Goal: Book appointment/travel/reservation

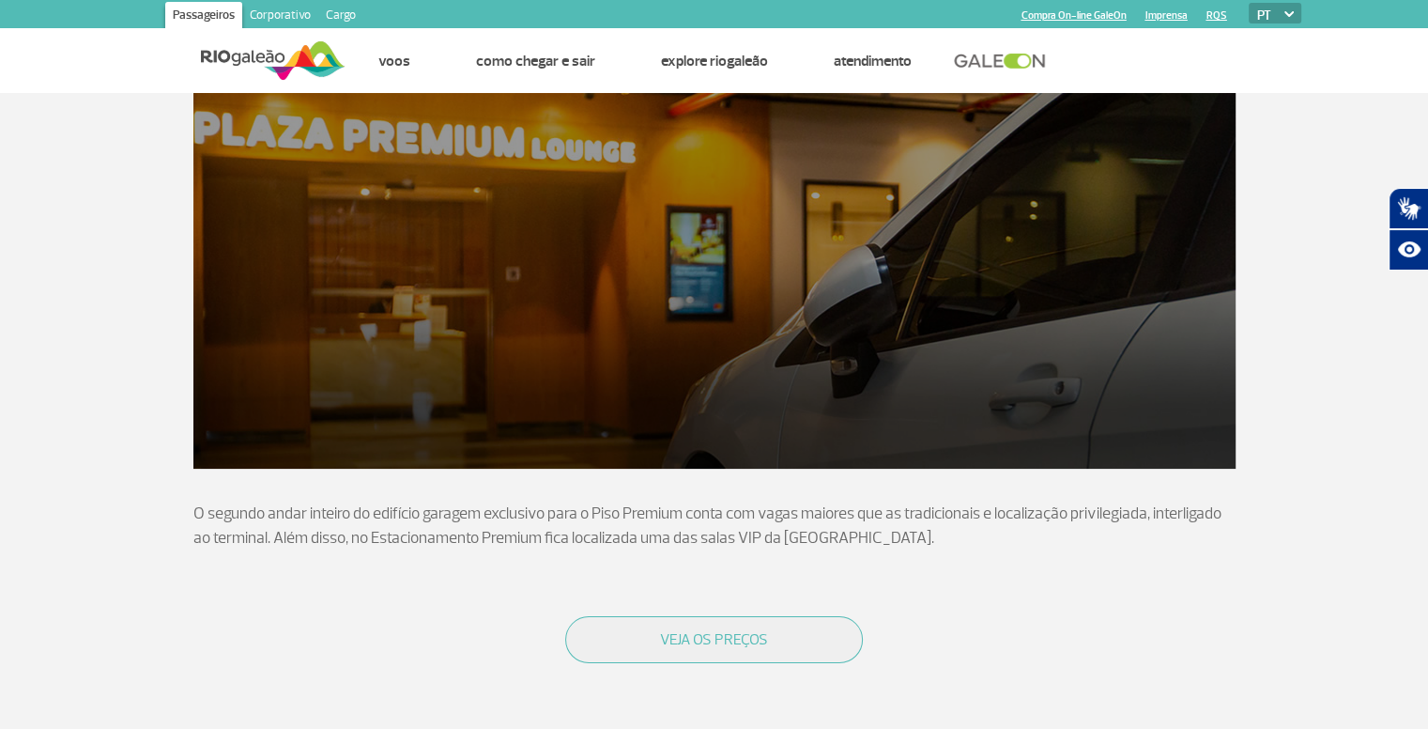
scroll to position [296, 0]
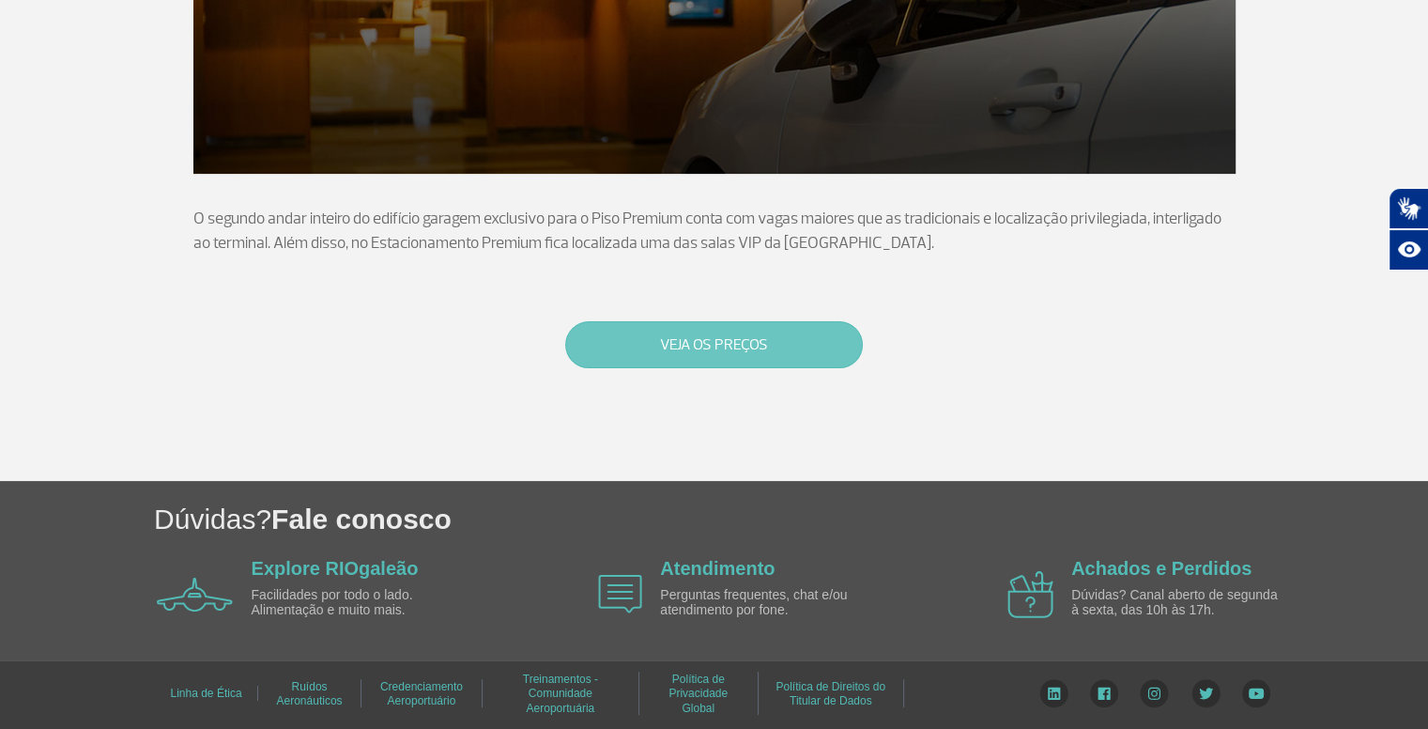
click at [679, 351] on button "VEJA OS PREÇOS" at bounding box center [714, 344] width 298 height 47
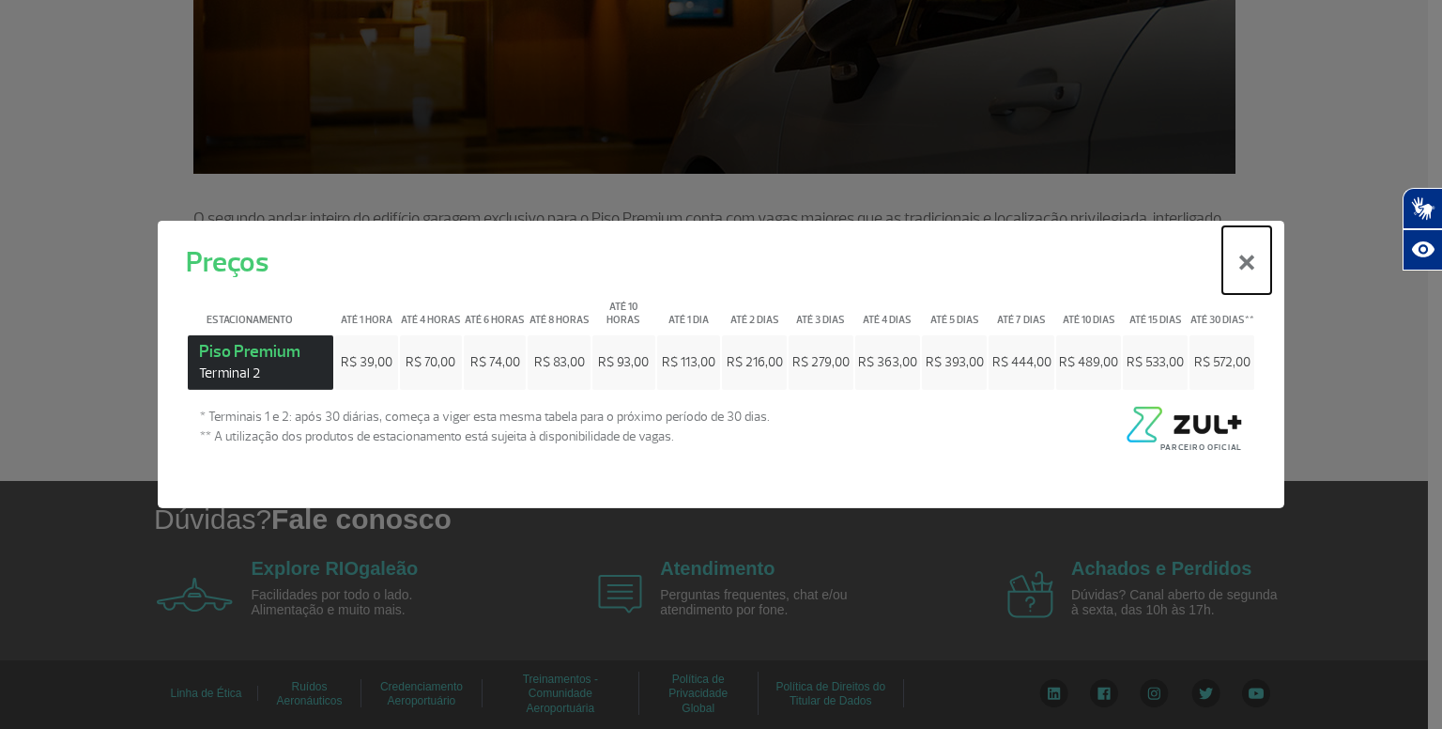
click at [1243, 269] on button "×" at bounding box center [1247, 260] width 49 height 68
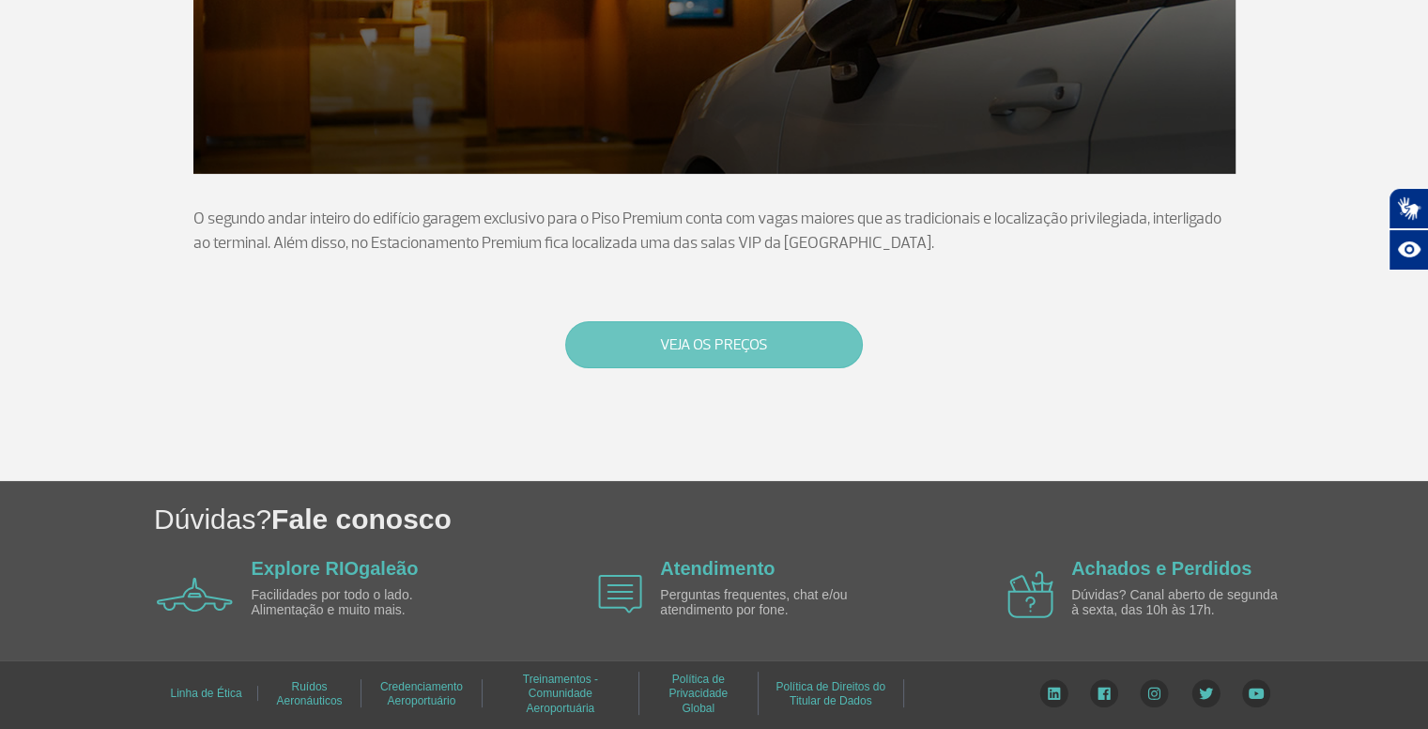
click at [683, 337] on button "VEJA OS PREÇOS" at bounding box center [714, 344] width 298 height 47
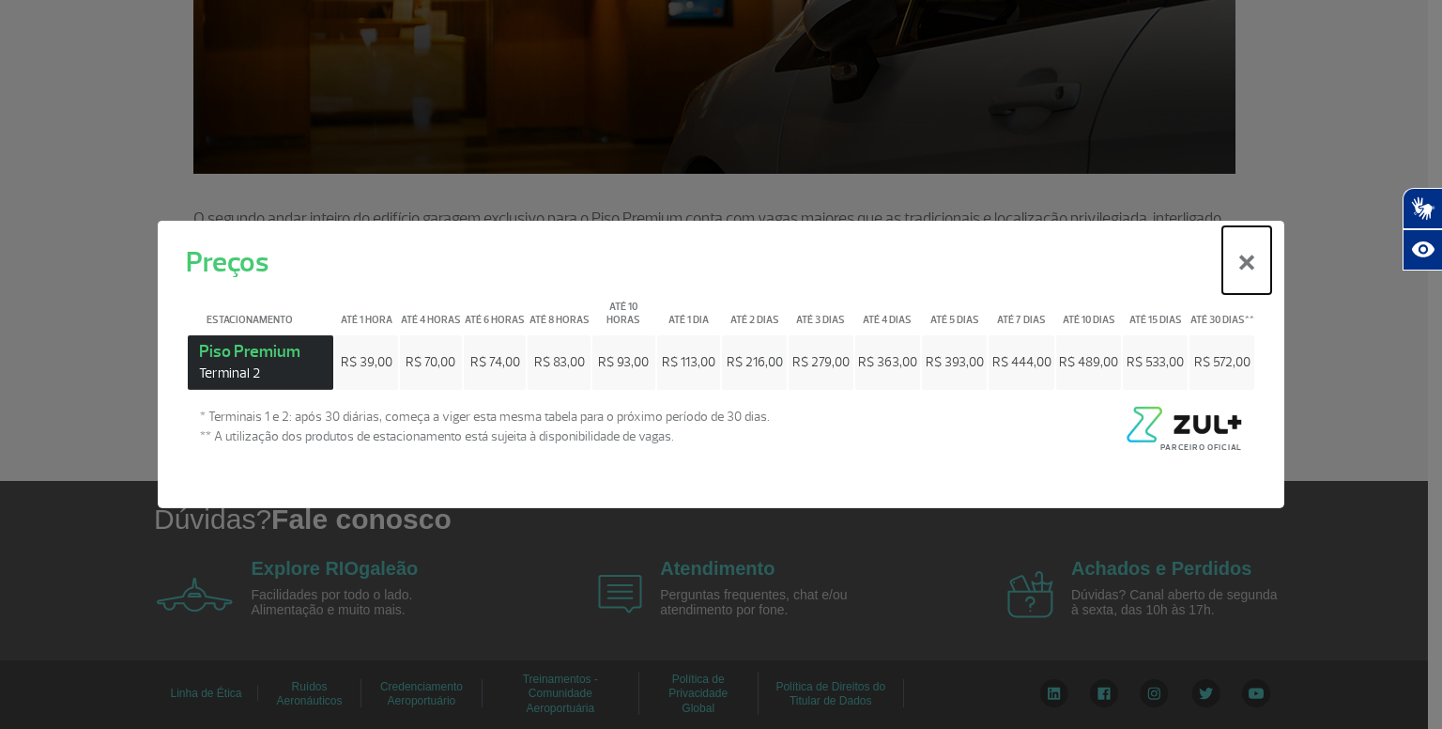
click at [1247, 272] on button "×" at bounding box center [1247, 260] width 49 height 68
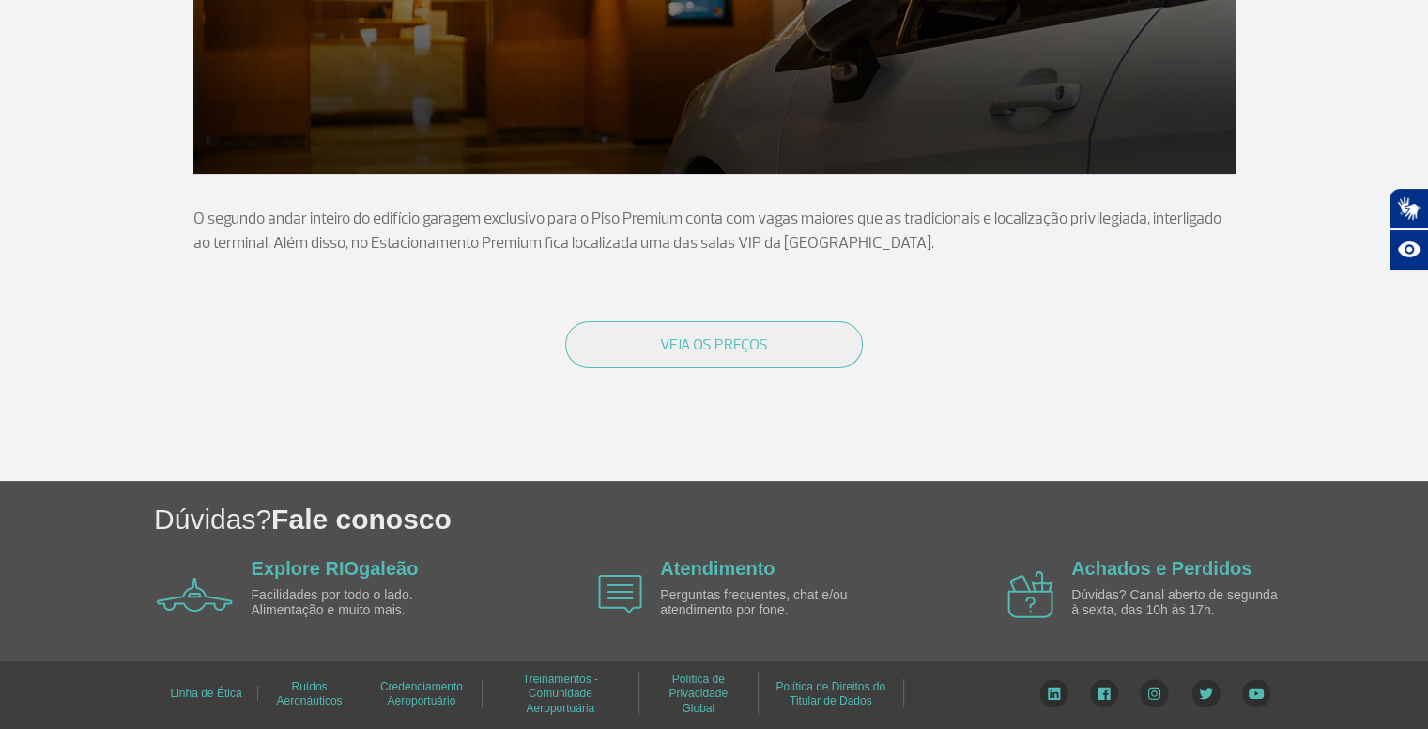
scroll to position [0, 0]
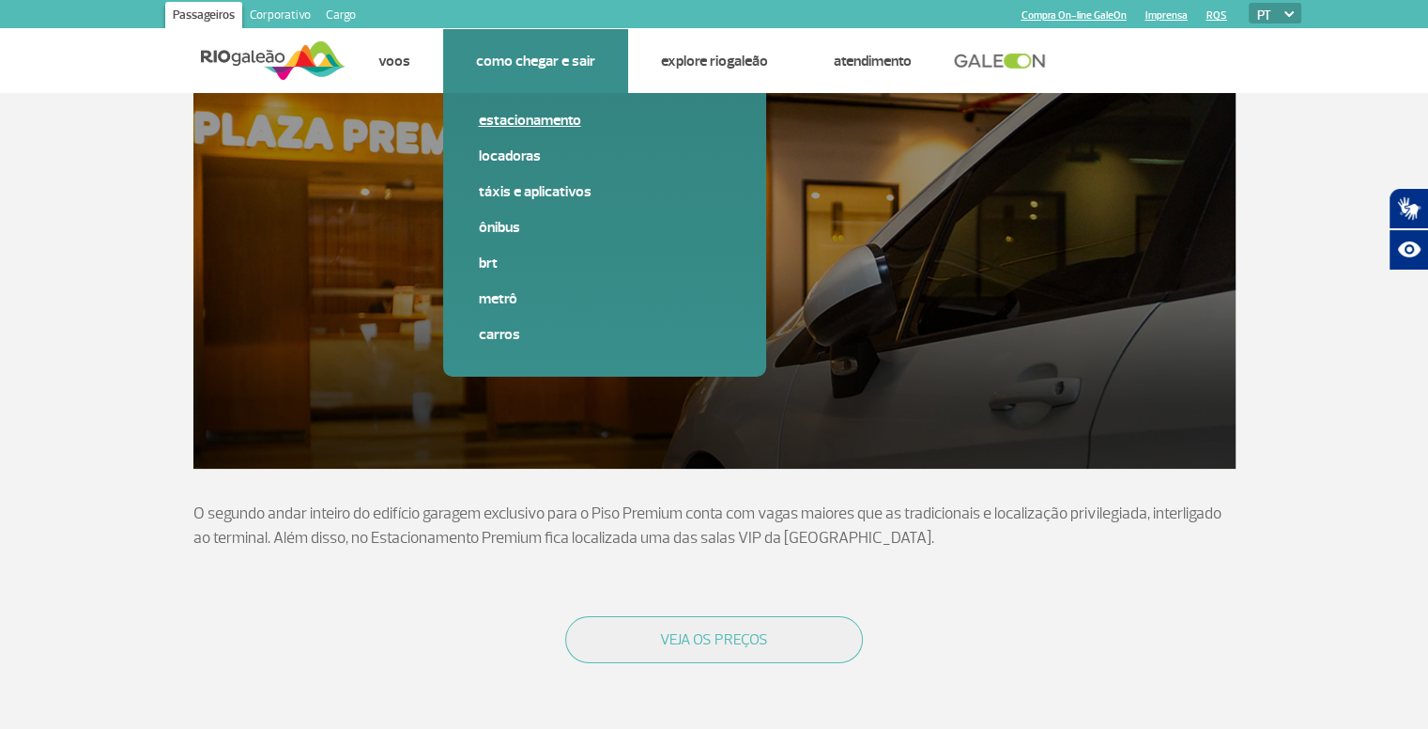
click at [526, 124] on link "Estacionamento" at bounding box center [605, 120] width 252 height 21
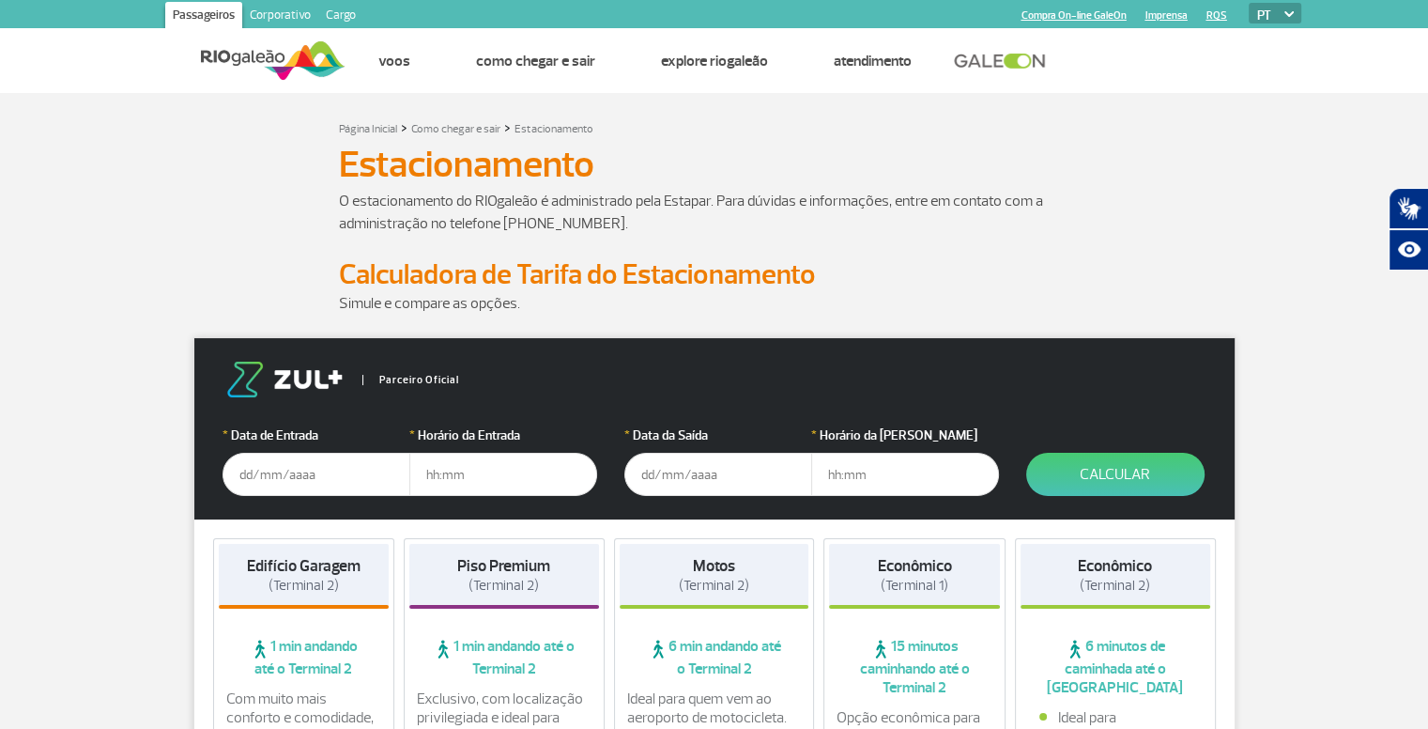
scroll to position [344, 0]
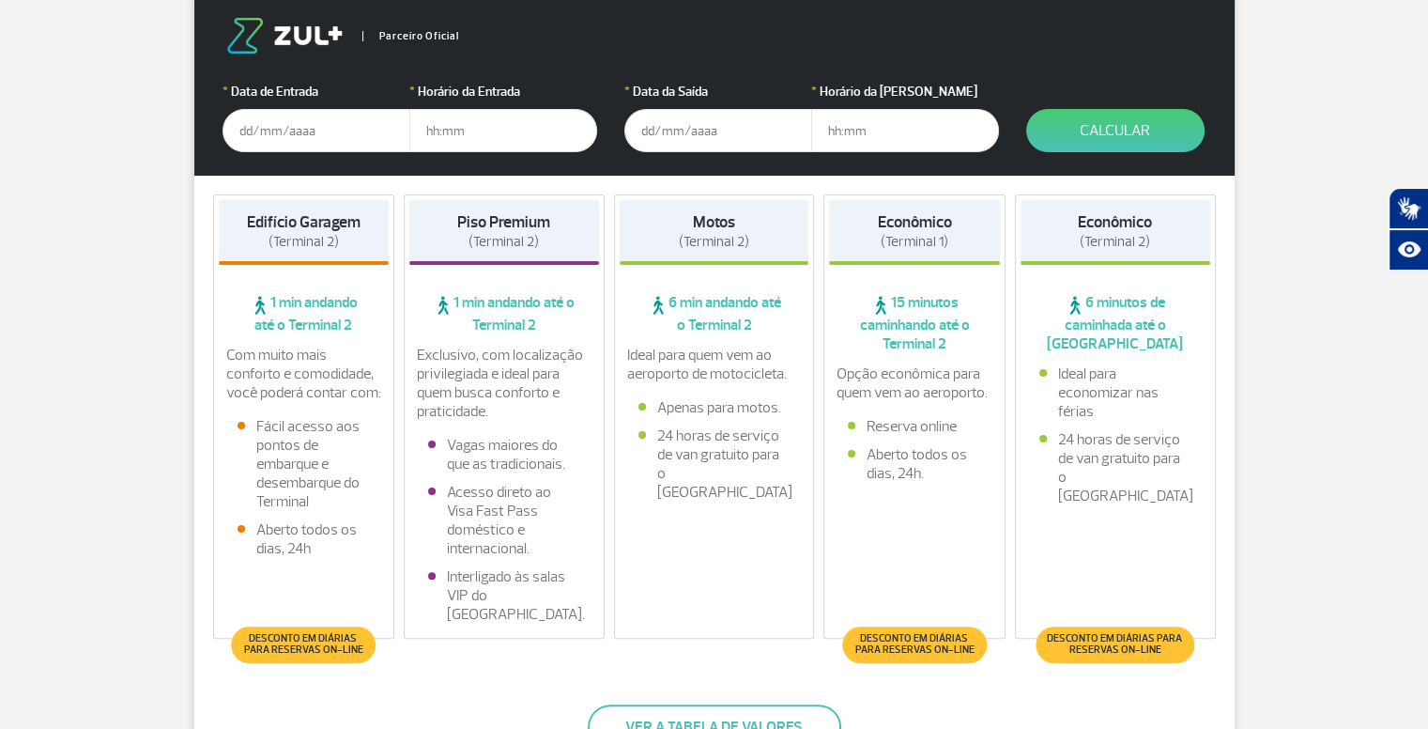
click at [288, 128] on input "text" at bounding box center [317, 130] width 188 height 43
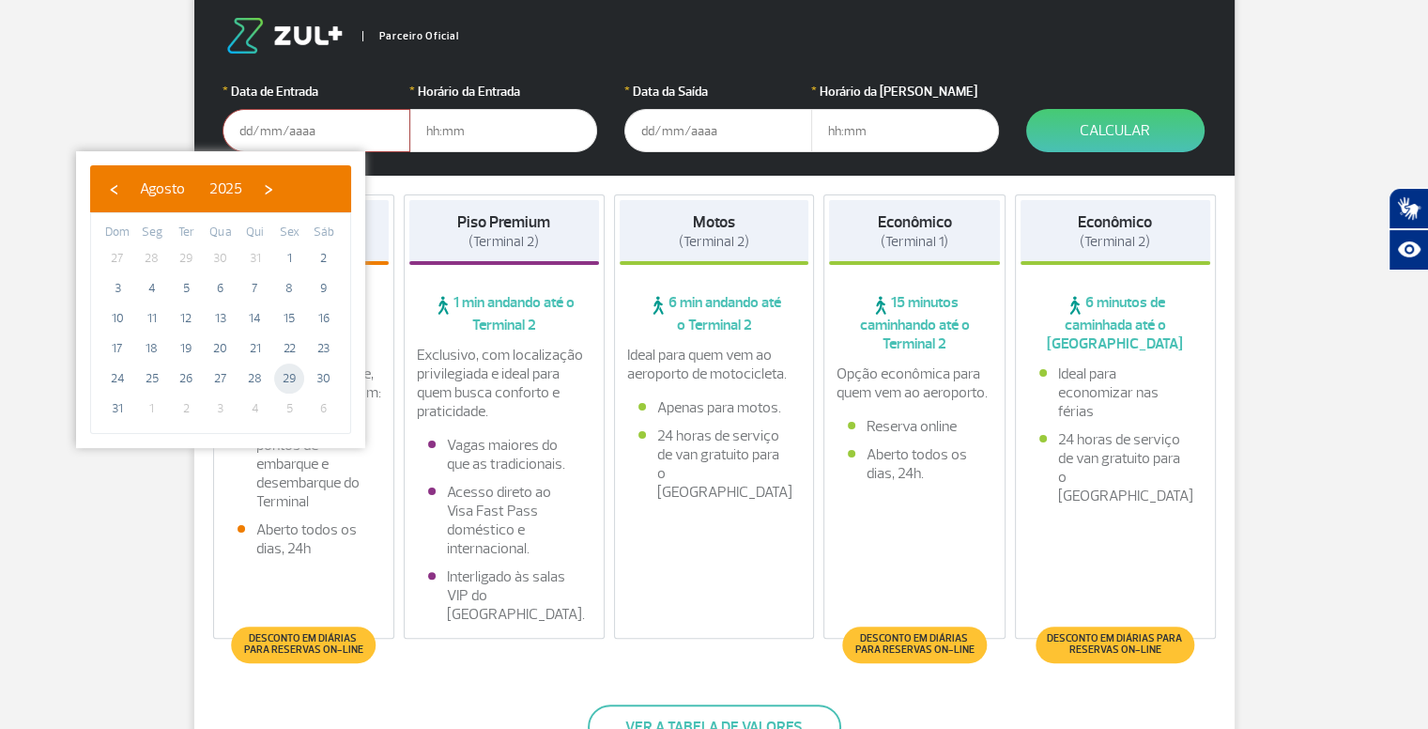
click at [292, 379] on span "29" at bounding box center [289, 378] width 30 height 30
type input "[DATE]"
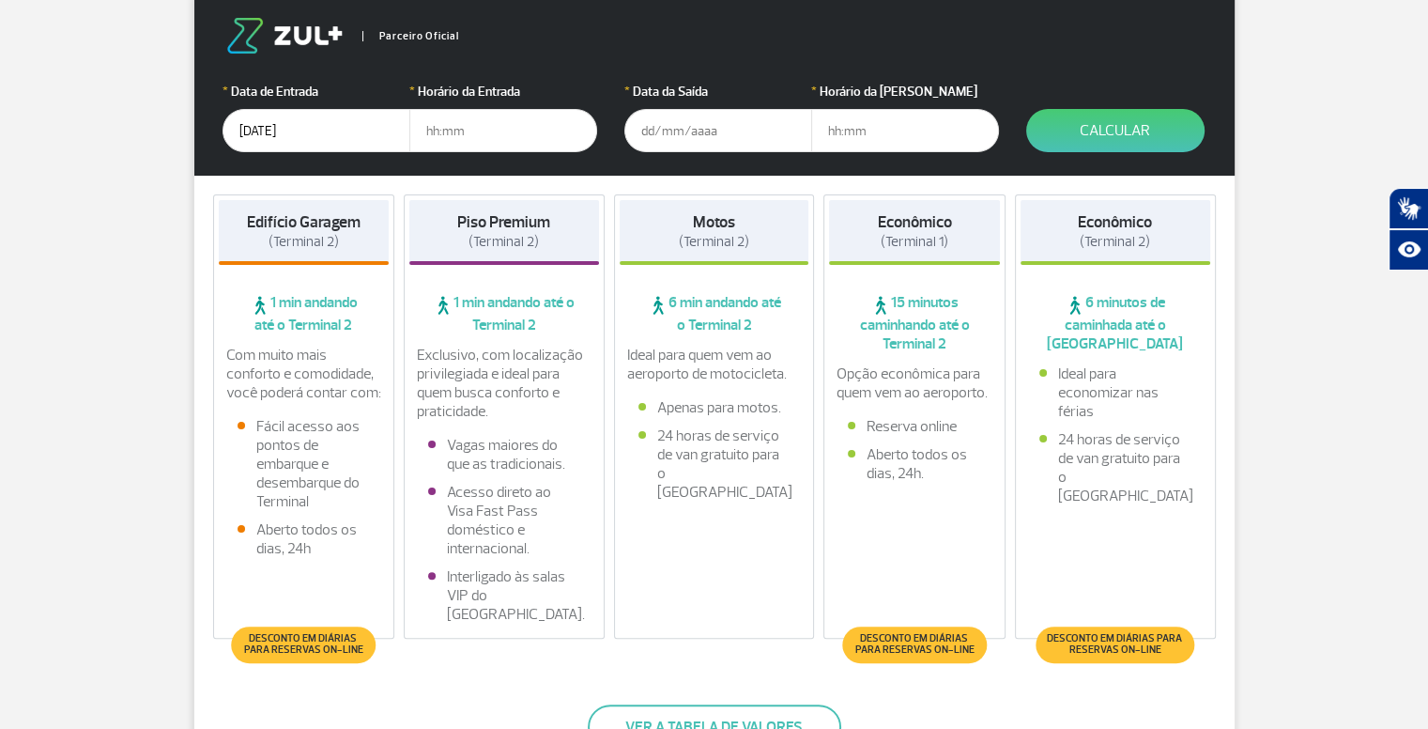
click at [443, 129] on input "text" at bounding box center [503, 130] width 188 height 43
type input "13:00"
click at [673, 132] on input "text" at bounding box center [718, 130] width 188 height 43
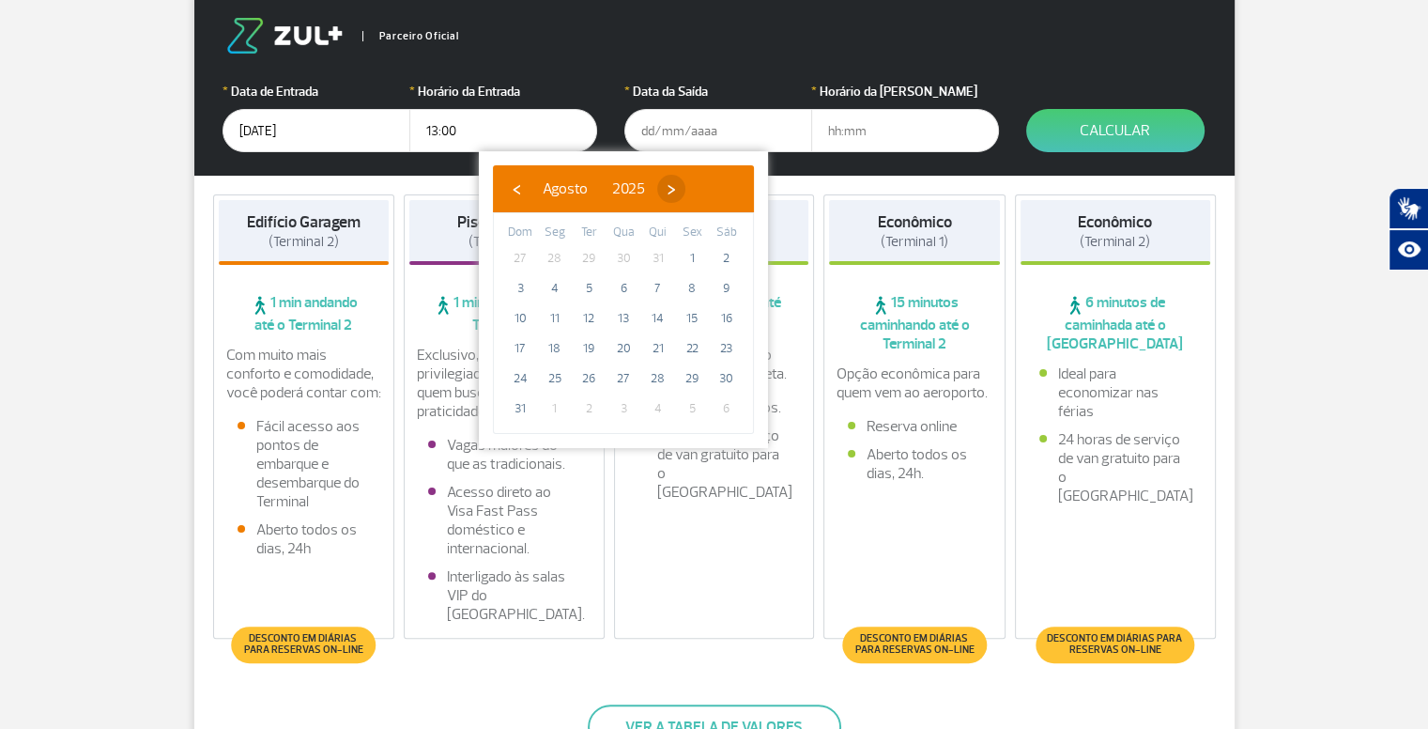
click at [686, 183] on span "›" at bounding box center [671, 189] width 28 height 28
click at [590, 264] on span "2" at bounding box center [589, 258] width 30 height 30
type input "[DATE]"
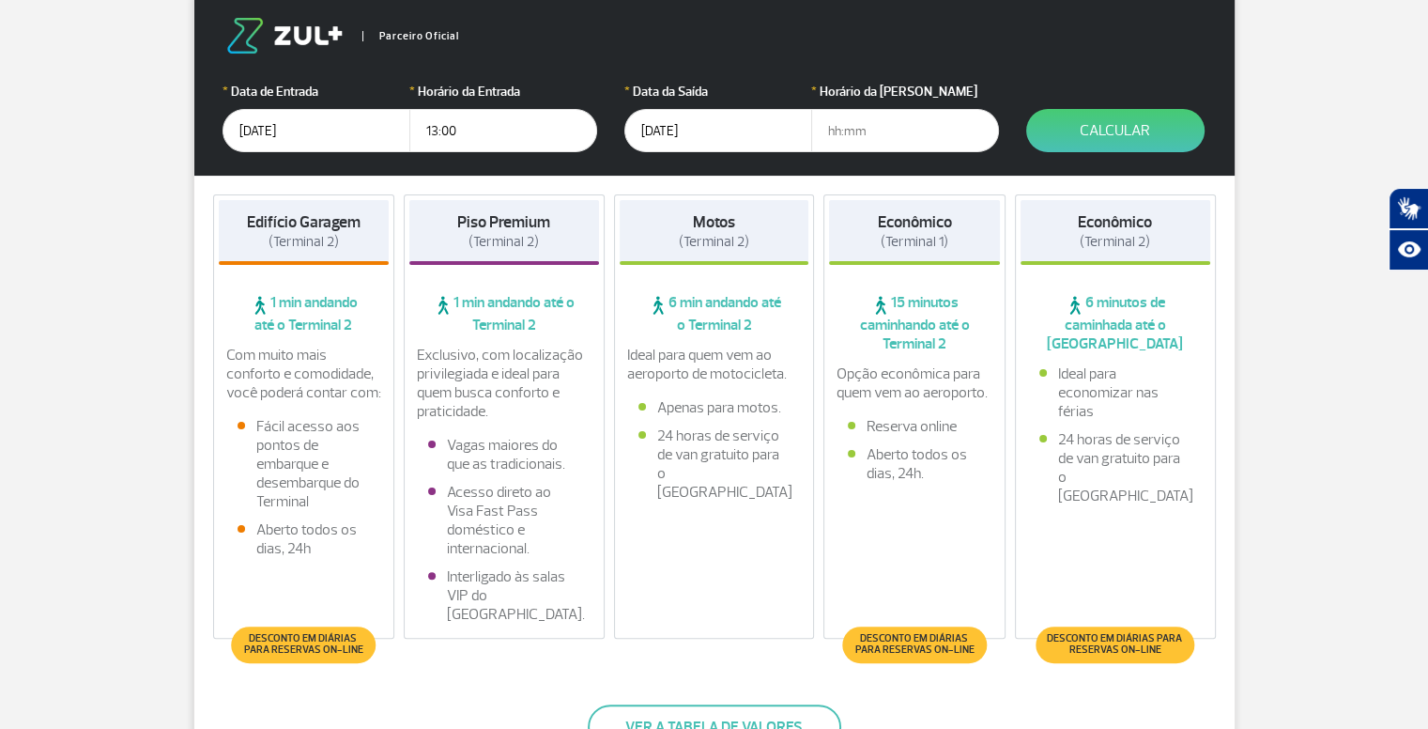
click at [848, 129] on input "text" at bounding box center [905, 130] width 188 height 43
type input "15:00"
click at [1078, 141] on button "Calcular" at bounding box center [1115, 130] width 178 height 43
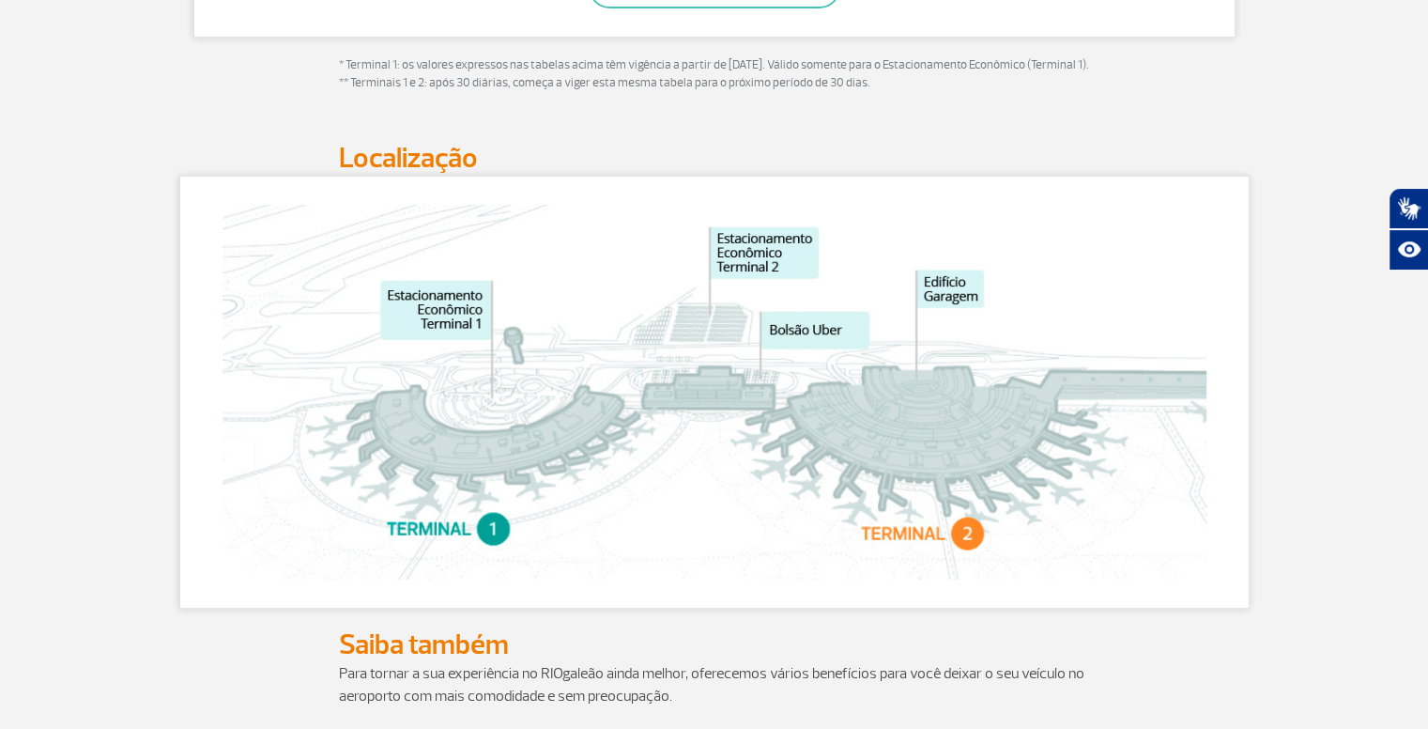
scroll to position [162, 0]
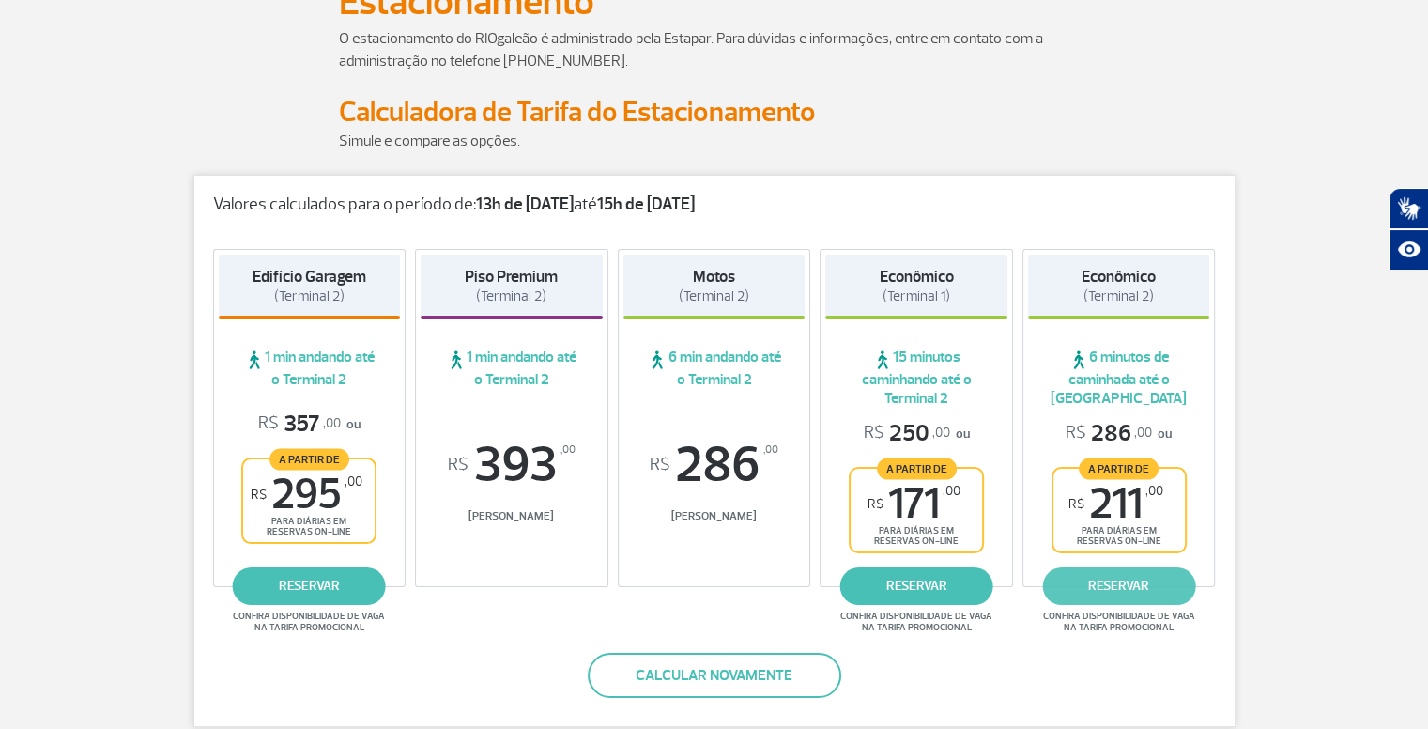
click at [1111, 588] on link "reservar" at bounding box center [1118, 586] width 153 height 38
click at [918, 584] on link "reservar" at bounding box center [916, 586] width 153 height 38
click at [1104, 585] on link "reservar" at bounding box center [1118, 586] width 153 height 38
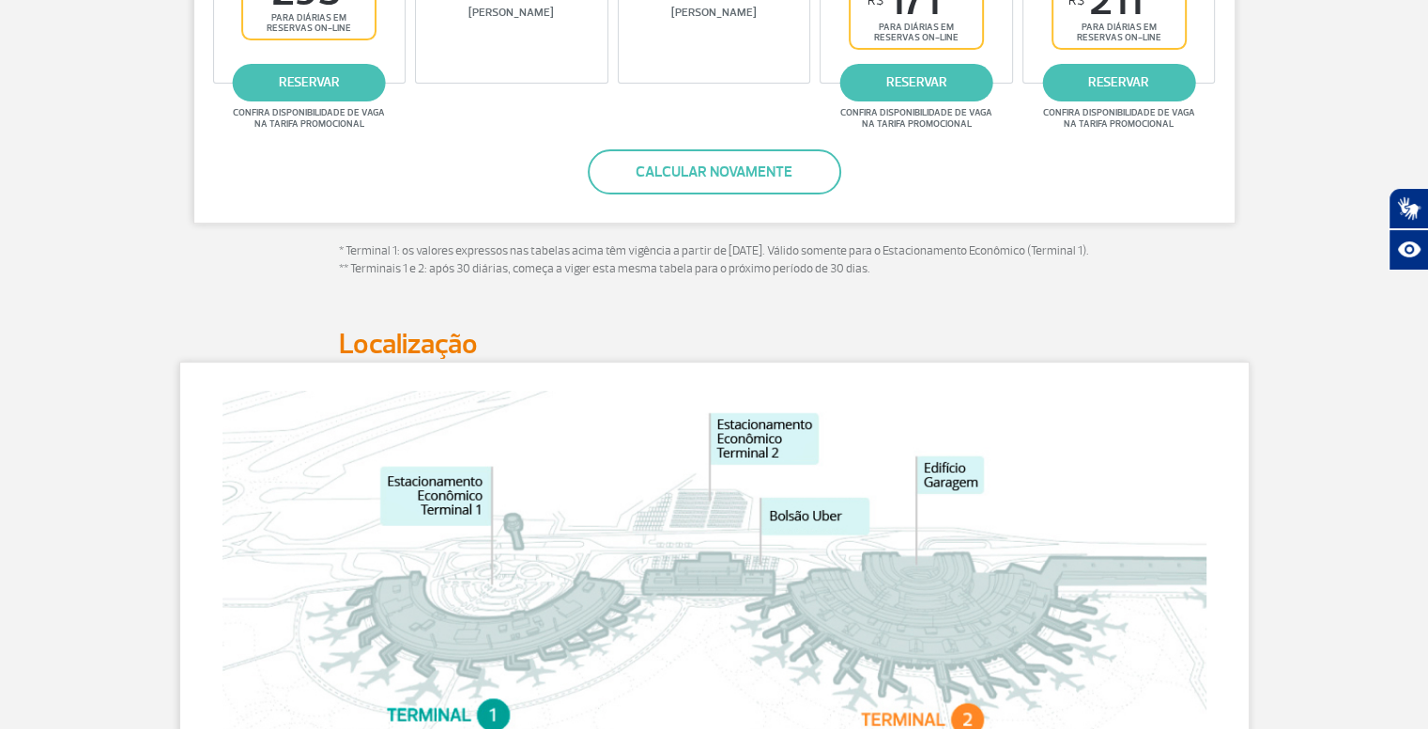
scroll to position [322, 0]
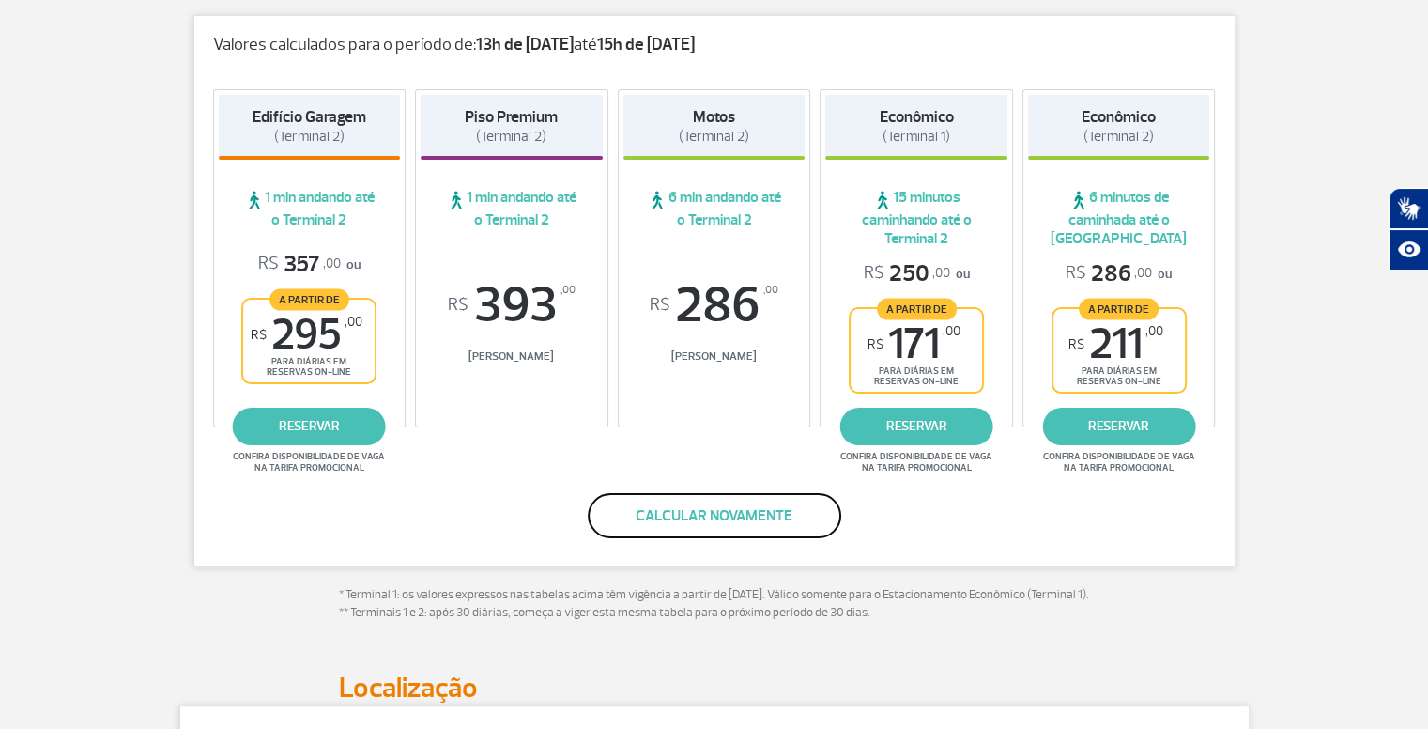
click at [729, 501] on button "Calcular novamente" at bounding box center [715, 515] width 254 height 45
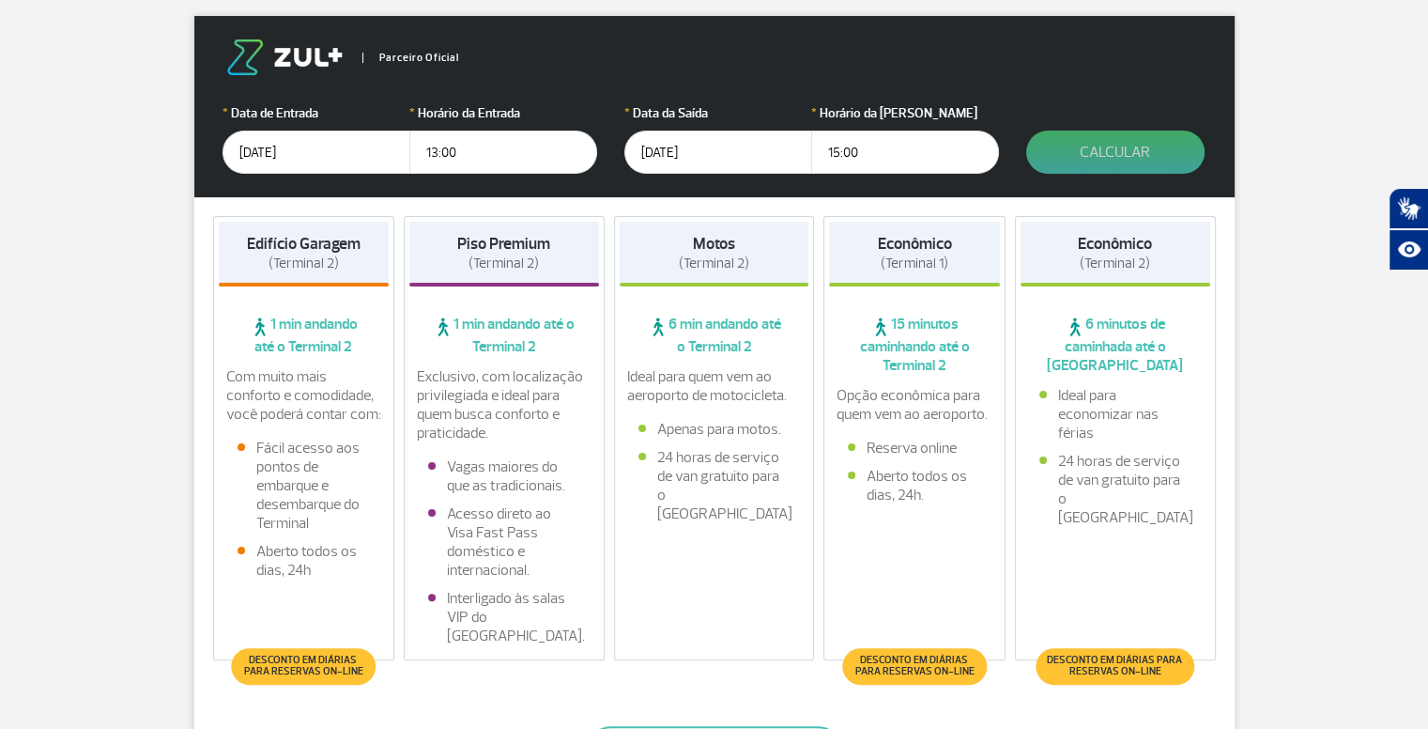
click at [1102, 165] on button "Calcular" at bounding box center [1115, 152] width 178 height 43
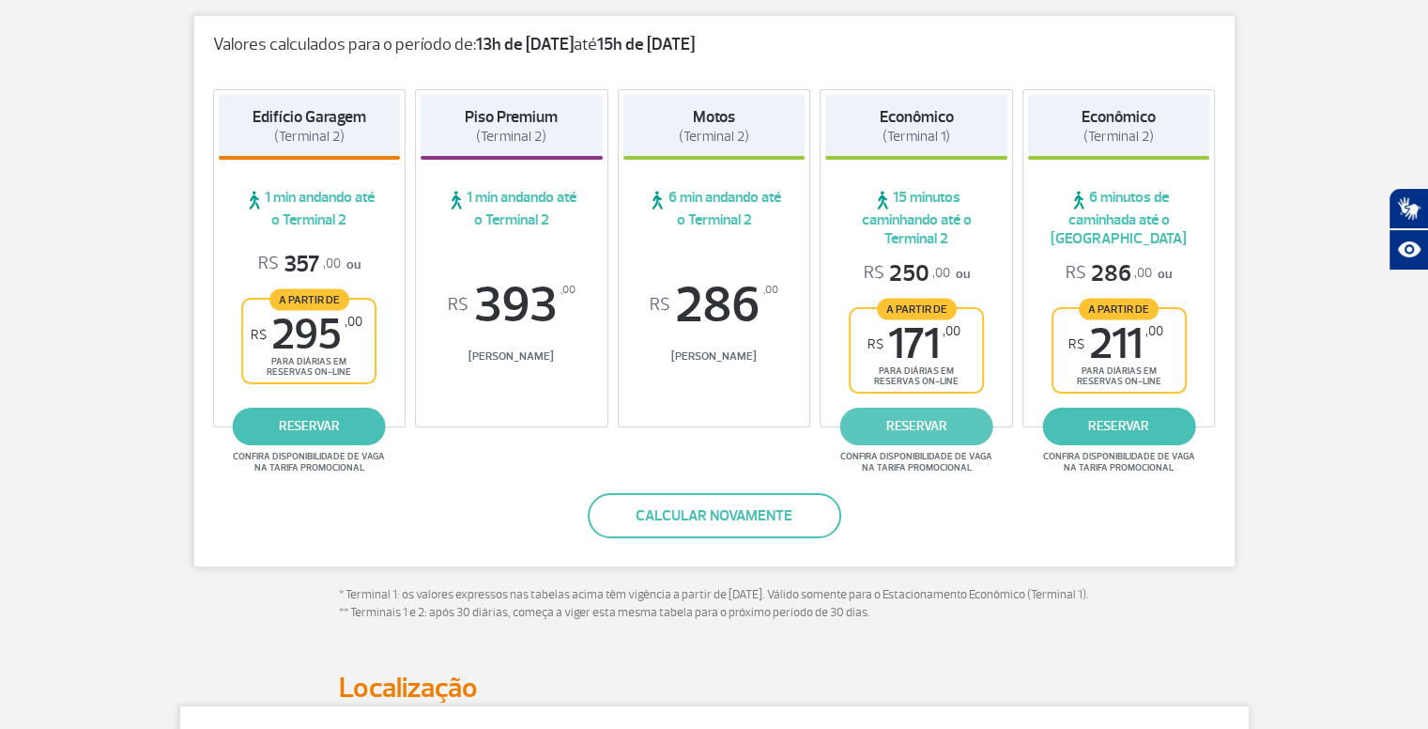
click at [917, 422] on link "reservar" at bounding box center [916, 427] width 153 height 38
